Goal: Task Accomplishment & Management: Complete application form

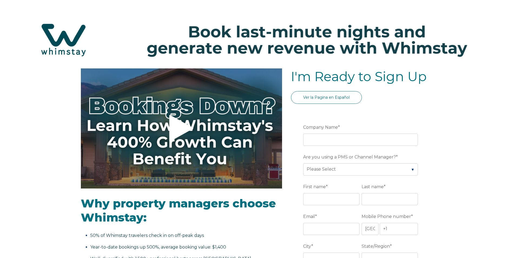
select select "US"
select select "Standard"
click at [179, 131] on icon at bounding box center [181, 128] width 24 height 27
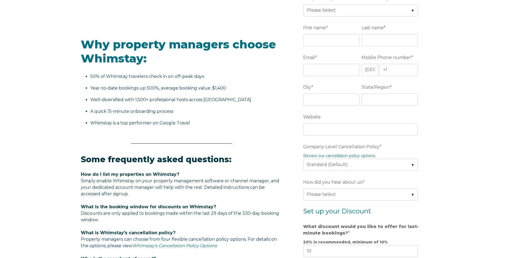
scroll to position [33, 0]
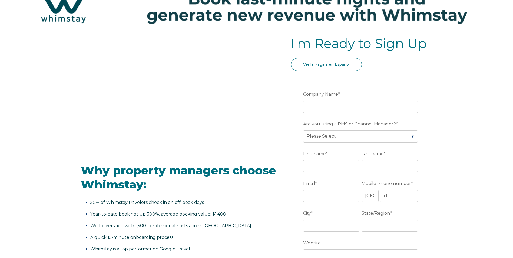
click at [313, 99] on label "Company Name *" at bounding box center [361, 94] width 117 height 10
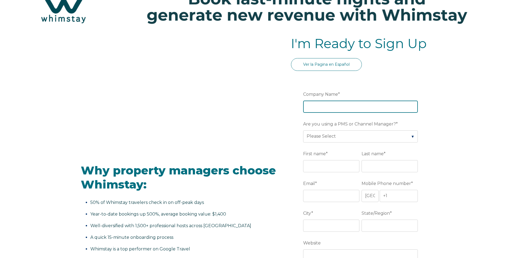
click at [313, 101] on input "Company Name *" at bounding box center [360, 107] width 115 height 12
click at [315, 103] on input "Company Name *" at bounding box center [360, 107] width 115 height 12
type input "Heritage Vacations of [GEOGRAPHIC_DATA]"
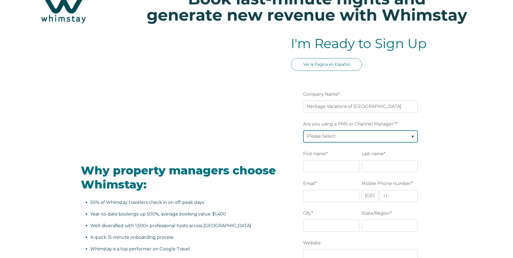
click at [320, 136] on select "Please Select Barefoot BookingPal Boost Brightside CiiRUS Escapia Guesty Hostaw…" at bounding box center [360, 136] width 115 height 12
select select "Hostaway"
click at [303, 130] on select "Please Select Barefoot BookingPal Boost Brightside CiiRUS Escapia Guesty Hostaw…" at bounding box center [360, 136] width 115 height 12
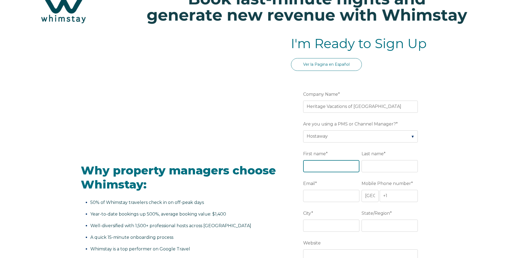
click at [328, 163] on input "First name *" at bounding box center [331, 166] width 56 height 12
type input "A"
type input "a"
type input "j"
type input "a"
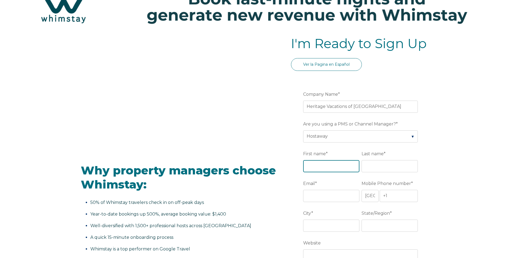
type input "a"
type input "[PERSON_NAME]"
type input "s"
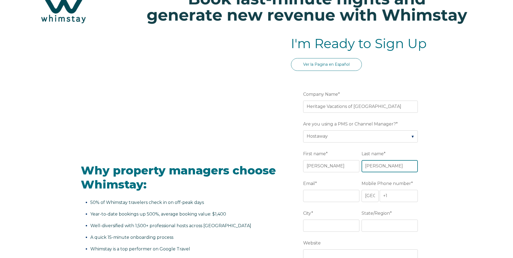
type input "[PERSON_NAME]"
click at [322, 196] on input "Email *" at bounding box center [331, 196] width 56 height 12
type input "[EMAIL_ADDRESS][DOMAIN_NAME]"
click at [391, 192] on input "+1" at bounding box center [398, 196] width 38 height 12
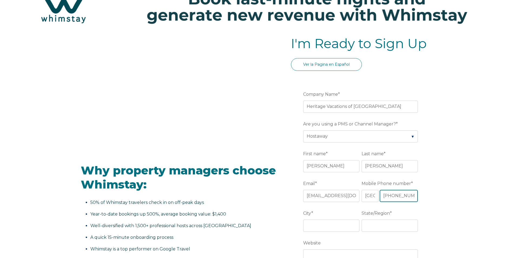
scroll to position [0, 1]
type input "[PHONE_NUMBER]"
click at [344, 222] on input "City *" at bounding box center [331, 225] width 56 height 12
type input "[GEOGRAPHIC_DATA]"
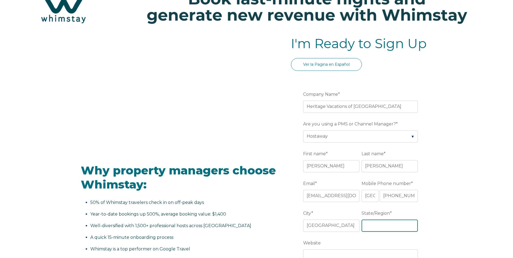
type input "SC"
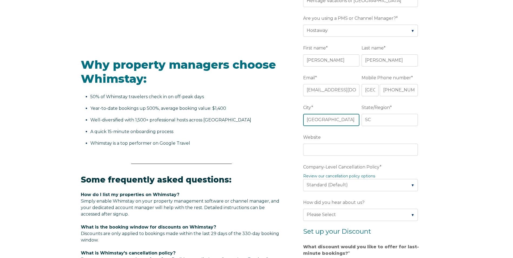
scroll to position [141, 0]
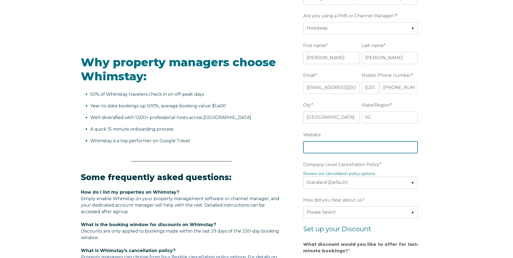
click at [345, 152] on input "Website" at bounding box center [360, 147] width 115 height 12
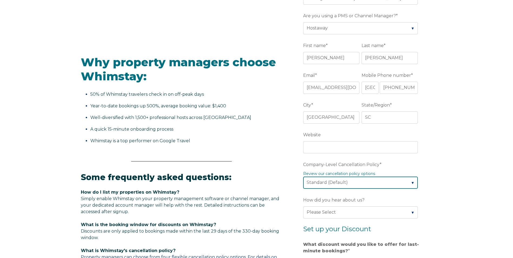
click at [340, 179] on select "Please Select Partial Standard (Default) Moderate Strict" at bounding box center [360, 182] width 115 height 12
click at [303, 176] on select "Please Select Partial Standard (Default) Moderate Strict" at bounding box center [360, 182] width 115 height 12
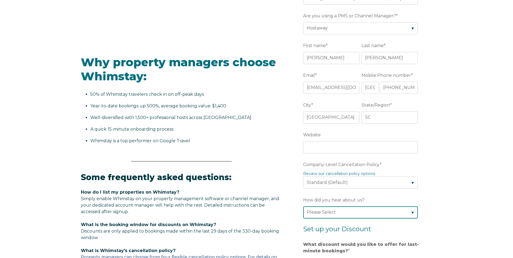
click at [329, 212] on select "Please Select Found Whimstay through a Google search Spoke to a Whimstay salesp…" at bounding box center [360, 212] width 115 height 12
click at [303, 206] on select "Please Select Found Whimstay through a Google search Spoke to a Whimstay salesp…" at bounding box center [360, 212] width 115 height 12
click at [334, 209] on select "Please Select Found Whimstay through a Google search Spoke to a Whimstay salesp…" at bounding box center [360, 212] width 115 height 12
select select "Other"
click at [303, 206] on select "Please Select Found Whimstay through a Google search Spoke to a Whimstay salesp…" at bounding box center [360, 212] width 115 height 12
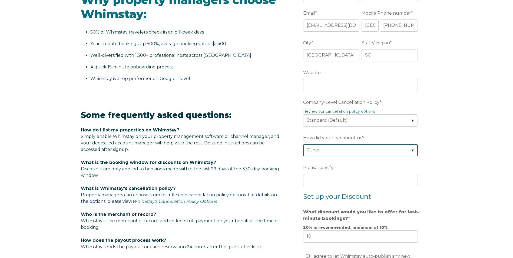
scroll to position [222, 0]
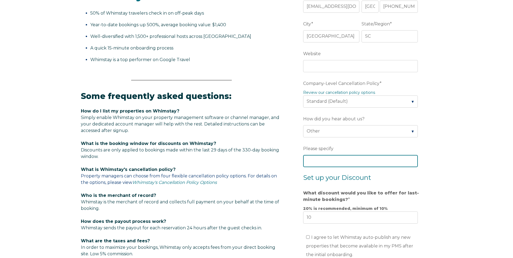
click at [335, 157] on input "Please specify" at bounding box center [360, 161] width 115 height 12
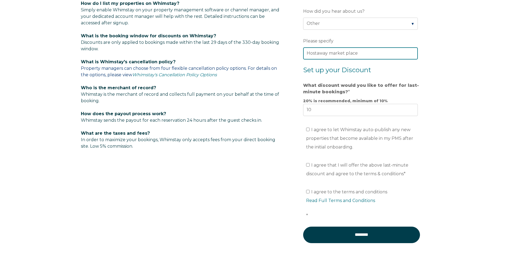
scroll to position [330, 0]
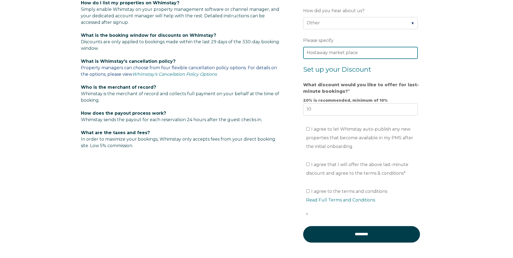
type input "Hostaway market place"
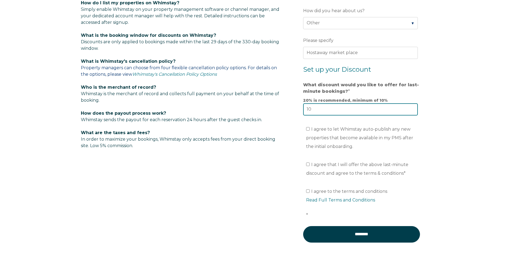
click at [317, 110] on input "10" at bounding box center [360, 109] width 115 height 12
click at [313, 109] on input "10" at bounding box center [360, 109] width 115 height 12
drag, startPoint x: 313, startPoint y: 109, endPoint x: 306, endPoint y: 107, distance: 7.8
click at [306, 107] on input "10" at bounding box center [360, 109] width 115 height 12
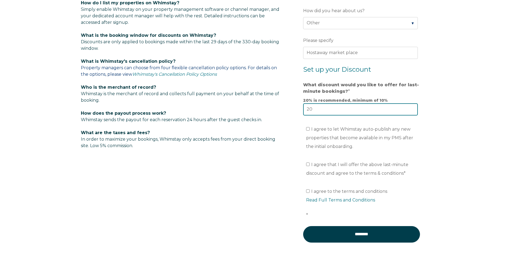
type input "20"
click at [311, 192] on span "I agree to the terms and conditions Read Full Terms and Conditions *" at bounding box center [363, 203] width 115 height 29
click at [309, 192] on input "I agree to the terms and conditions Read Full Terms and Conditions *" at bounding box center [308, 191] width 4 height 4
checkbox input "true"
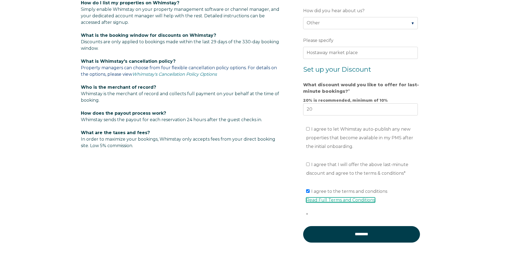
click at [336, 200] on link "Read Full Terms and Conditions" at bounding box center [340, 199] width 69 height 5
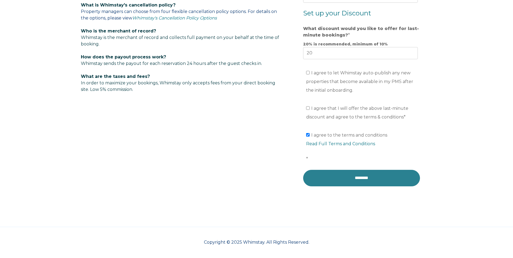
scroll to position [387, 0]
click at [353, 183] on input "********" at bounding box center [361, 177] width 117 height 16
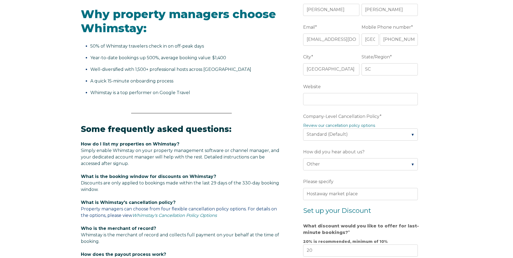
scroll to position [351, 0]
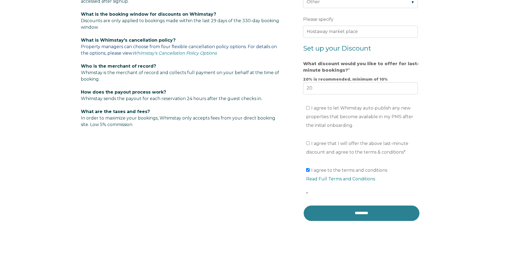
click at [320, 209] on input "********" at bounding box center [361, 213] width 117 height 16
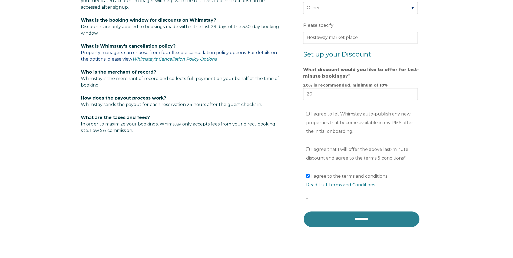
scroll to position [378, 0]
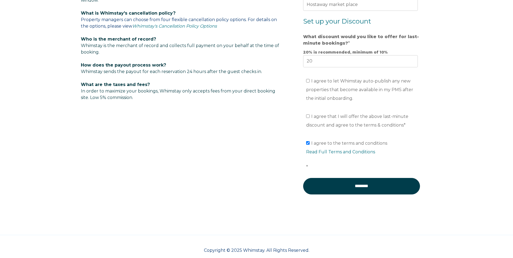
click at [310, 115] on label "I agree that I will offer the above last-minute discount and agree to the terms…" at bounding box center [357, 121] width 102 height 14
click at [309, 115] on input "I agree that I will offer the above last-minute discount and agree to the terms…" at bounding box center [308, 116] width 4 height 4
checkbox input "true"
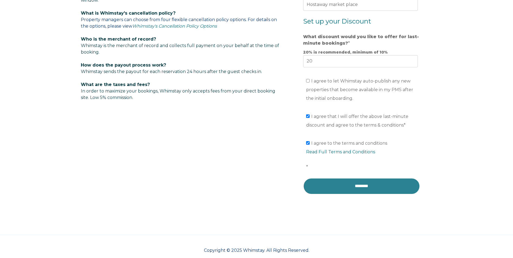
click at [338, 185] on input "********" at bounding box center [361, 186] width 117 height 16
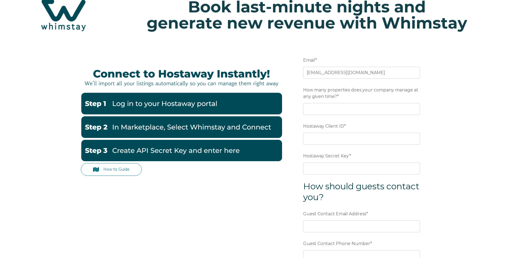
scroll to position [54, 0]
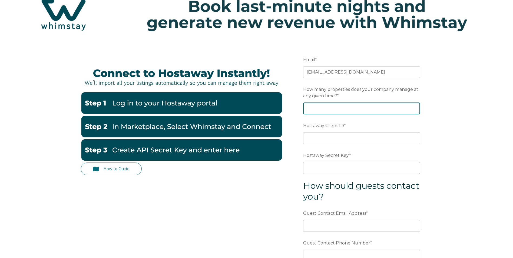
click at [325, 104] on input "How many properties does your company manage at any given time? *" at bounding box center [361, 108] width 117 height 12
click at [328, 109] on input "How many properties does your company manage at any given time? *" at bounding box center [361, 108] width 117 height 12
type input "83"
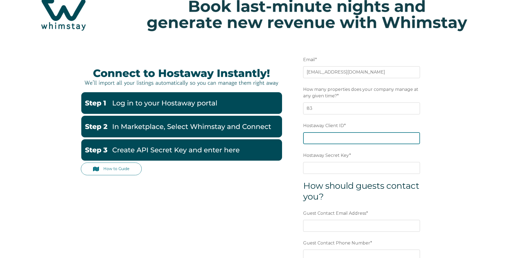
click at [321, 135] on input "Hostaway Client ID *" at bounding box center [361, 138] width 117 height 12
paste input "153173"
type input "153173"
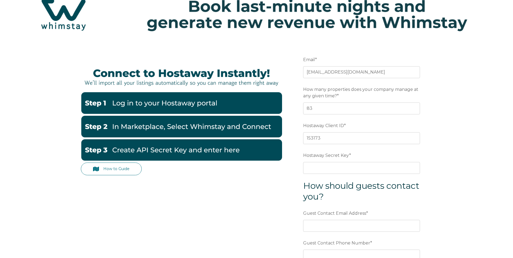
click at [324, 161] on div "Hostaway Secret Key *" at bounding box center [361, 162] width 117 height 23
click at [322, 166] on input "Hostaway Secret Key *" at bounding box center [361, 168] width 117 height 12
click at [355, 170] on input "Hostaway Secret Key *" at bounding box center [361, 168] width 117 height 12
paste input "0d794474fd2c3989d073c1d786c1604e73a744cf49d9a72b3c3601ccaadda3d5"
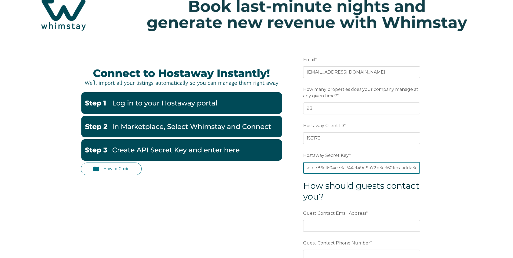
scroll to position [108, 0]
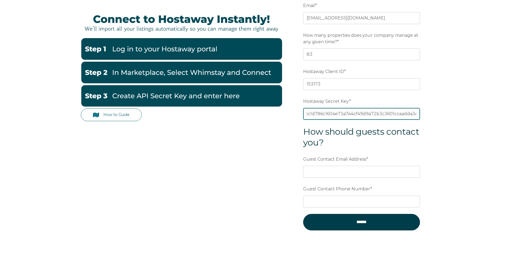
type input "0d794474fd2c3989d073c1d786c1604e73a744cf49d9a72b3c3601ccaadda3d5"
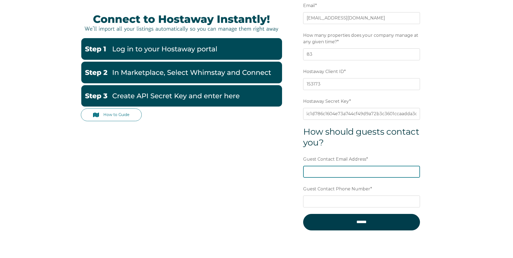
click at [330, 173] on input "Guest Contact Email Address *" at bounding box center [361, 172] width 117 height 12
click at [335, 169] on input "Guest Contact Email Address *" at bounding box center [361, 172] width 117 height 12
type input "r"
type input "[EMAIL_ADDRESS][DOMAIN_NAME]"
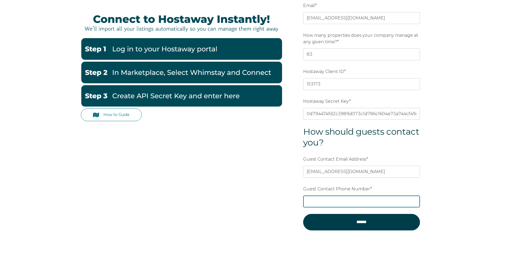
click at [329, 200] on input "Guest Contact Phone Number *" at bounding box center [361, 201] width 117 height 12
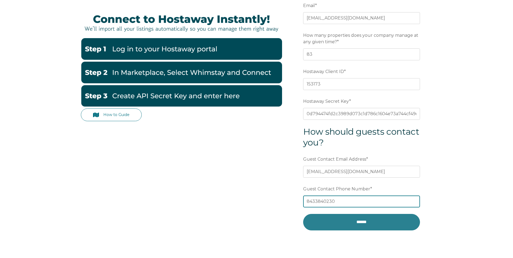
type input "8433840230"
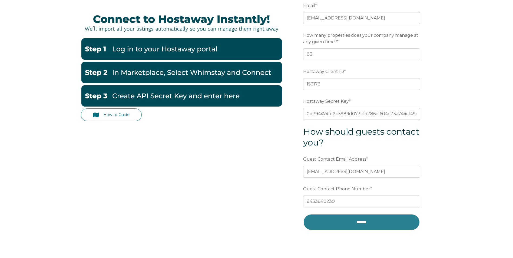
click at [356, 226] on input "******" at bounding box center [361, 222] width 117 height 16
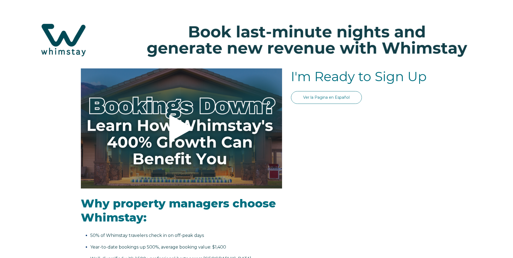
select select "US"
select select "Standard"
